Goal: Navigation & Orientation: Find specific page/section

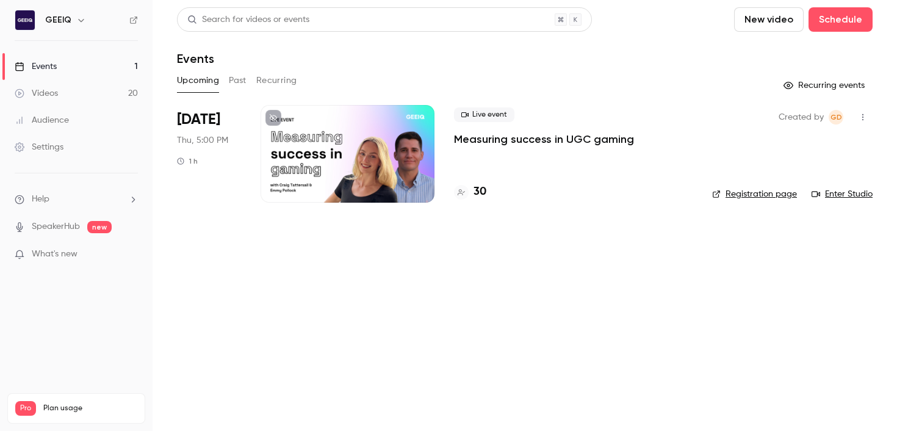
click at [462, 338] on main "Search for videos or events New video Schedule Events Upcoming Past Recurring R…" at bounding box center [525, 215] width 744 height 431
click at [235, 84] on button "Past" at bounding box center [238, 81] width 18 height 20
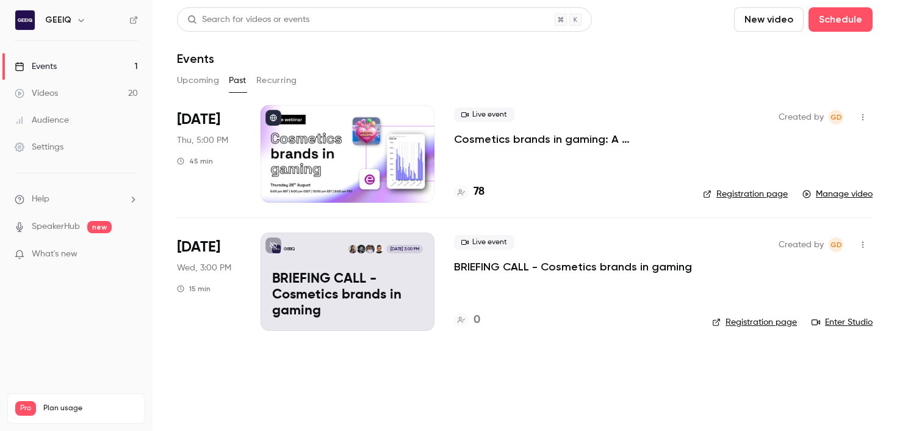
click at [268, 85] on button "Recurring" at bounding box center [276, 81] width 41 height 20
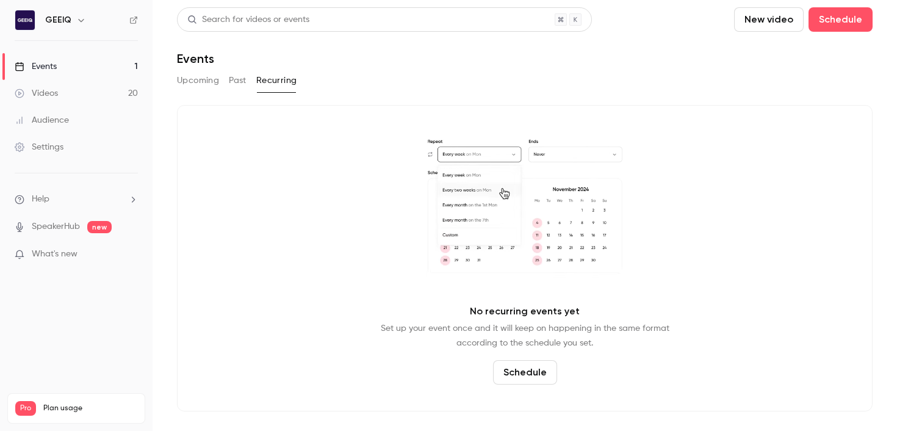
click at [245, 85] on button "Past" at bounding box center [238, 81] width 18 height 20
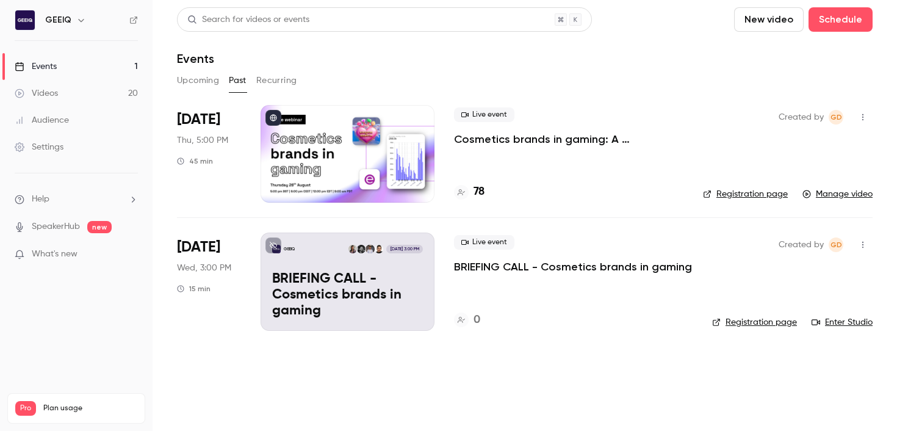
click at [199, 80] on button "Upcoming" at bounding box center [198, 81] width 42 height 20
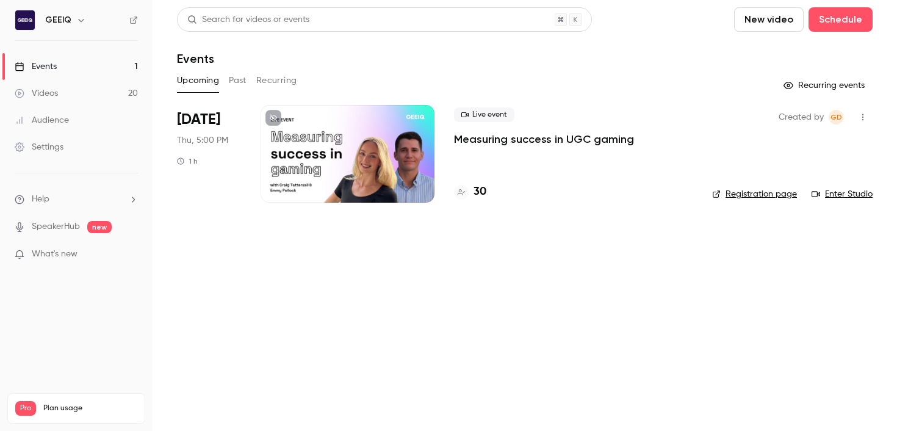
click at [271, 258] on main "Search for videos or events New video Schedule Events Upcoming Past Recurring R…" at bounding box center [525, 215] width 744 height 431
